Goal: Information Seeking & Learning: Check status

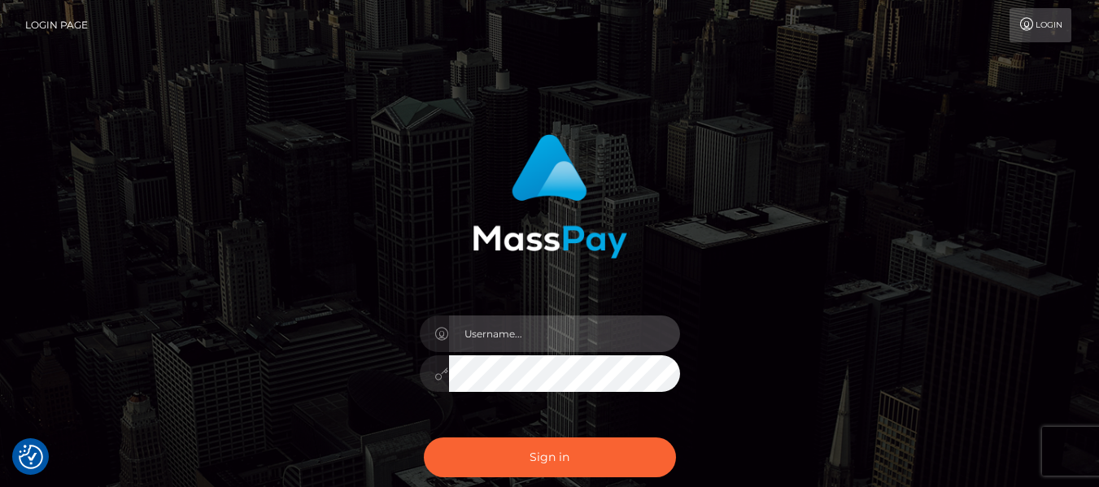
click at [559, 326] on input "text" at bounding box center [564, 334] width 231 height 37
type input "lacey.throne"
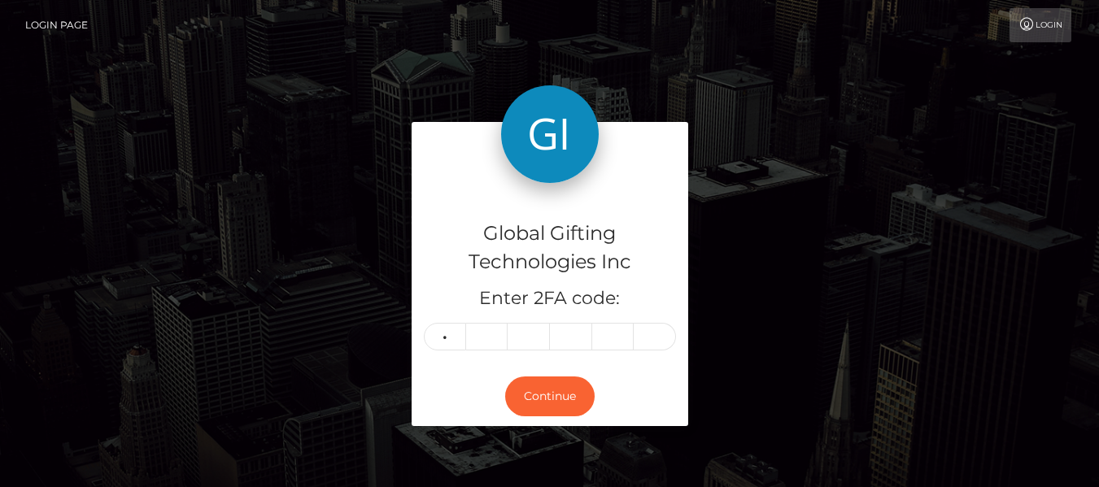
type input "1"
type input "6"
type input "0"
type input "7"
type input "9"
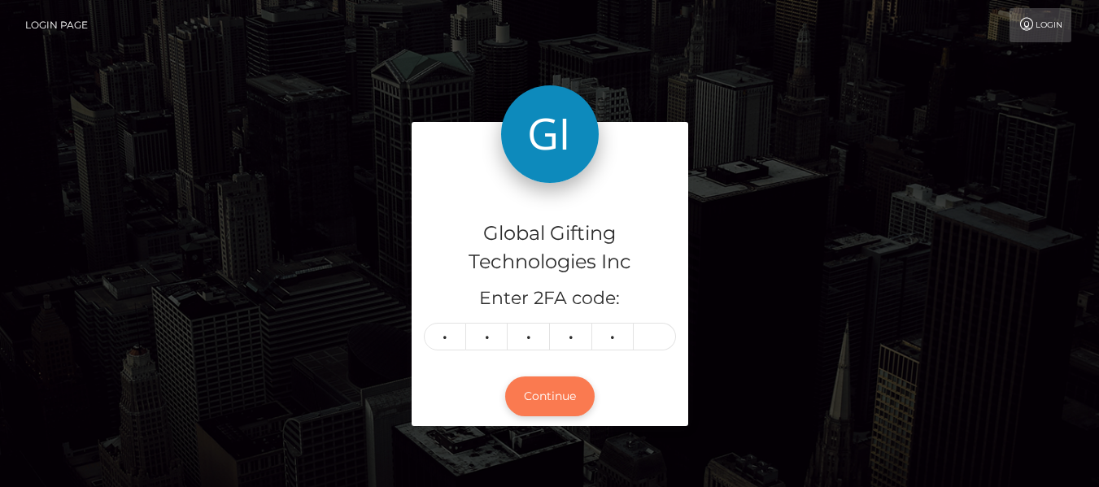
click at [560, 392] on button "Continue" at bounding box center [550, 397] width 90 height 40
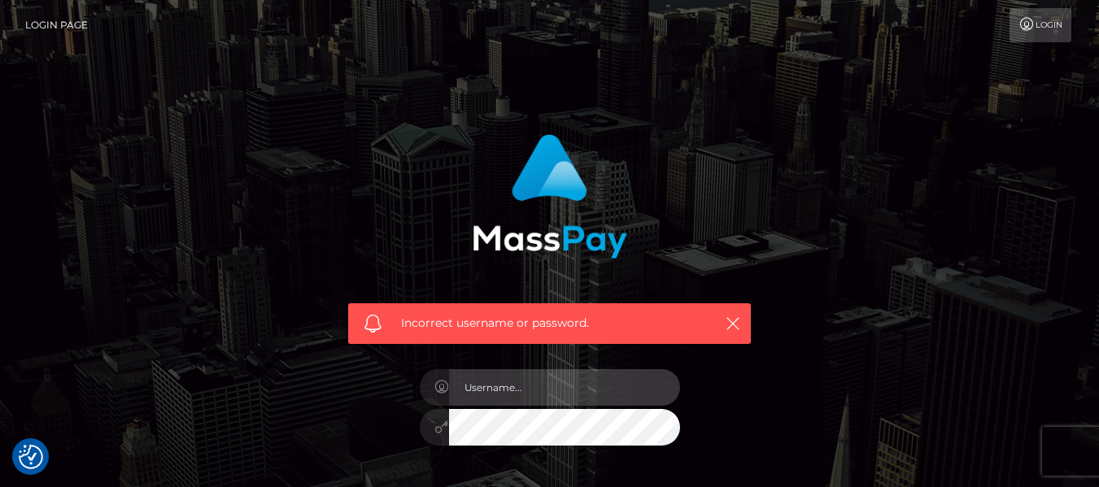
click at [544, 389] on input "text" at bounding box center [564, 387] width 231 height 37
type input "lacey.throne"
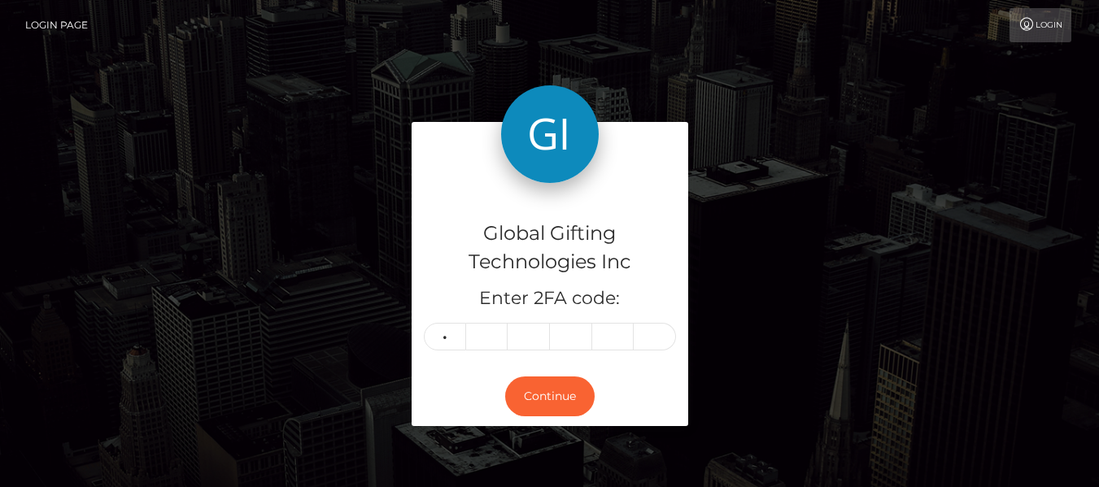
type input "4"
type input "1"
type input "9"
type input "6"
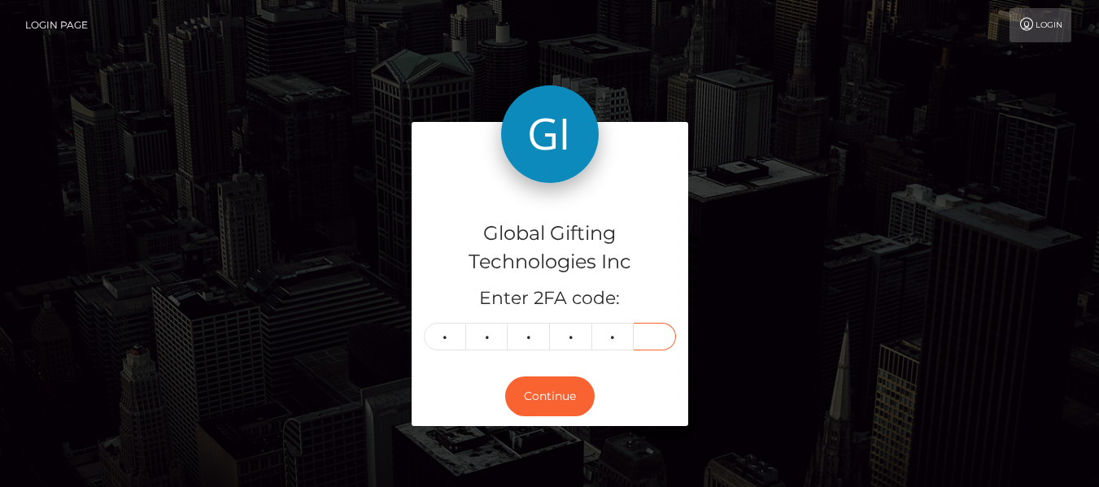
type input "0"
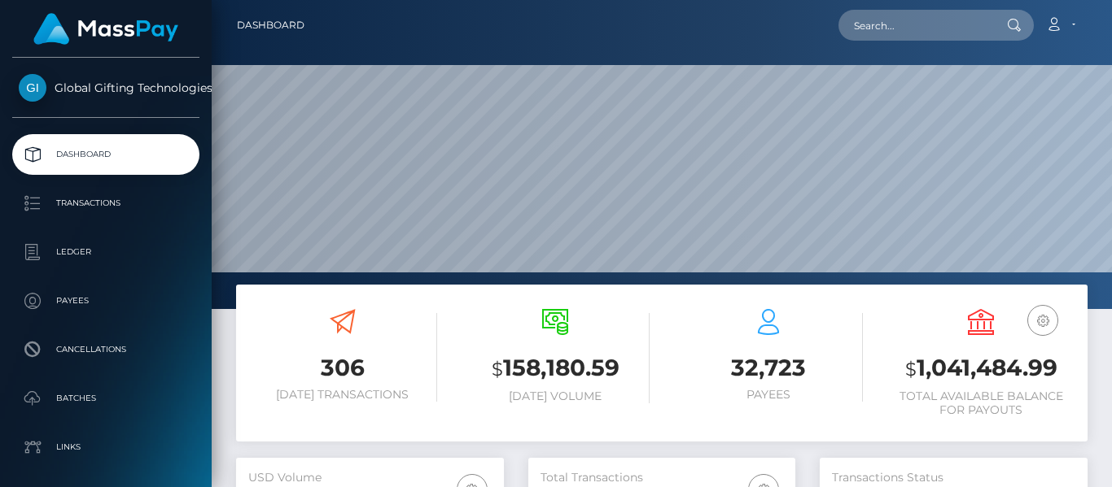
scroll to position [522, 267]
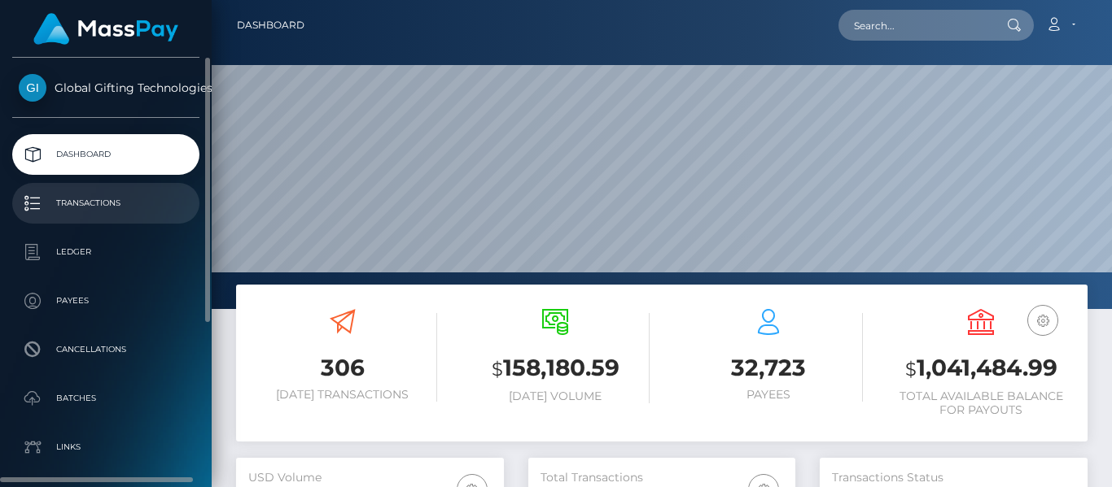
click at [178, 211] on p "Transactions" at bounding box center [106, 203] width 174 height 24
